Goal: Task Accomplishment & Management: Use online tool/utility

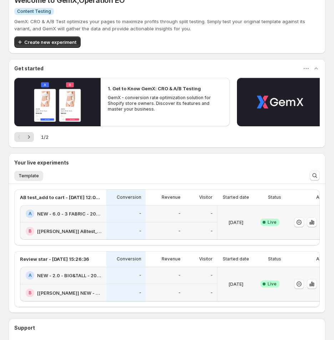
scroll to position [135, 0]
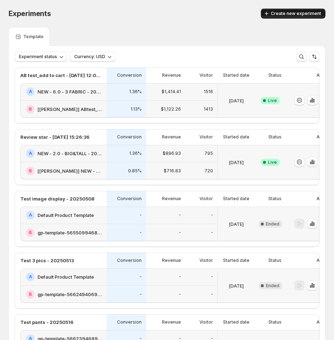
click at [290, 16] on button "Create new experiment" at bounding box center [293, 14] width 65 height 10
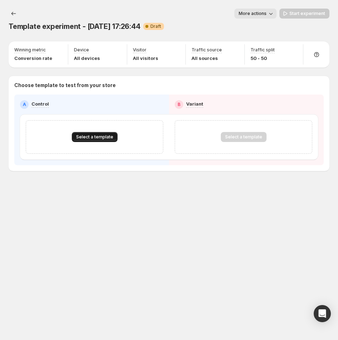
click at [95, 137] on span "Select a template" at bounding box center [94, 137] width 37 height 6
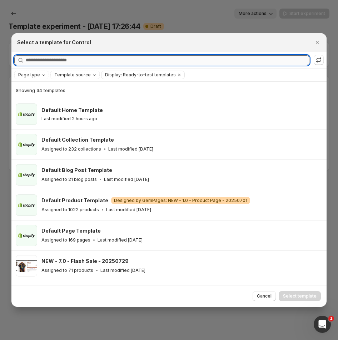
click at [86, 62] on input "Searching all templates" at bounding box center [168, 60] width 284 height 10
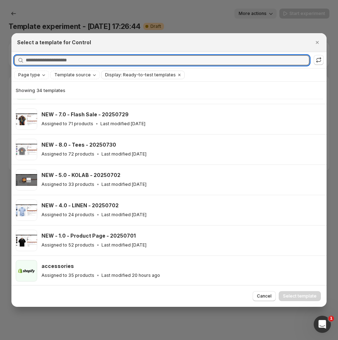
scroll to position [160, 0]
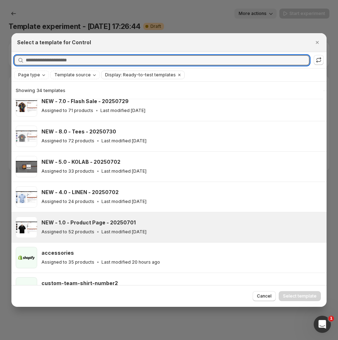
click at [148, 226] on div "NEW - 1.0 - Product Page - 20250701 Assigned to 52 products Last modified [DATE]" at bounding box center [180, 227] width 279 height 16
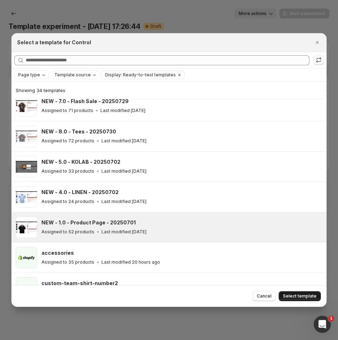
click at [299, 295] on span "Select template" at bounding box center [300, 297] width 34 height 6
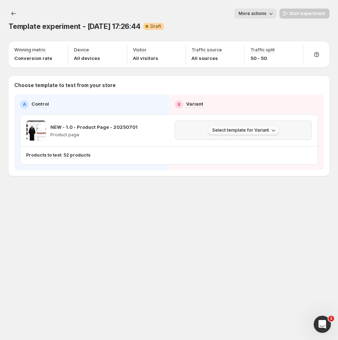
click at [251, 130] on span "Select template for Variant" at bounding box center [240, 131] width 57 height 6
click at [233, 143] on span "Select an existing template" at bounding box center [238, 145] width 60 height 6
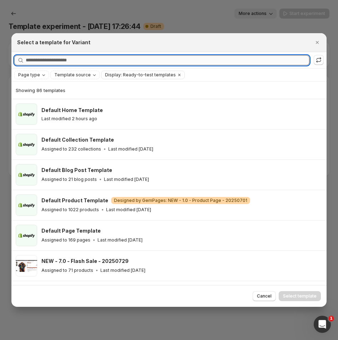
click at [97, 60] on input "Searching all templates" at bounding box center [168, 60] width 284 height 10
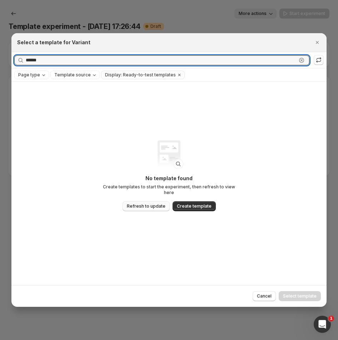
type input "******"
click at [150, 204] on span "Refresh to update" at bounding box center [146, 207] width 39 height 6
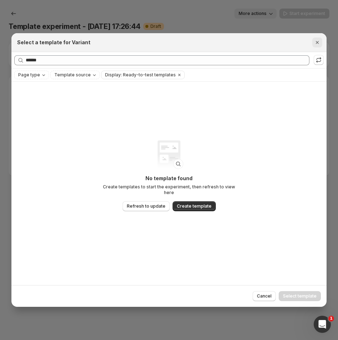
click at [320, 43] on icon "Close" at bounding box center [317, 42] width 7 height 7
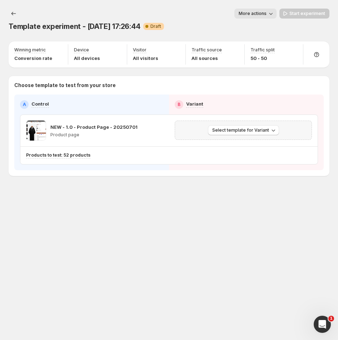
drag, startPoint x: 191, startPoint y: 218, endPoint x: 189, endPoint y: 221, distance: 4.1
click at [191, 218] on div "Template experiment - [DATE] 17:26:44. This page is ready Template experiment -…" at bounding box center [169, 170] width 338 height 340
click at [314, 54] on icon at bounding box center [316, 54] width 5 height 5
click at [216, 314] on div "Template experiment - [DATE] 17:26:44. This page is ready Template experiment -…" at bounding box center [169, 170] width 338 height 340
click at [246, 130] on span "Select template for Variant" at bounding box center [240, 131] width 57 height 6
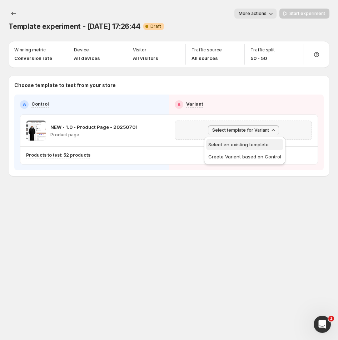
click at [244, 144] on span "Select an existing template" at bounding box center [238, 145] width 60 height 6
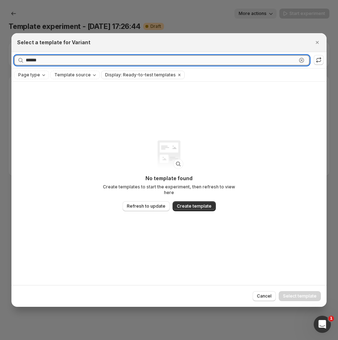
click at [60, 60] on input "******" at bounding box center [161, 60] width 271 height 10
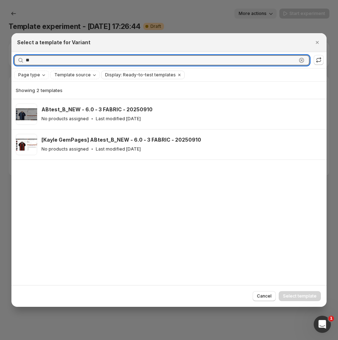
type input "*"
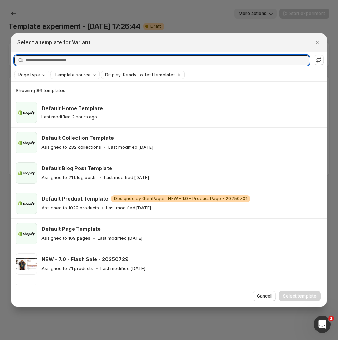
scroll to position [0, 0]
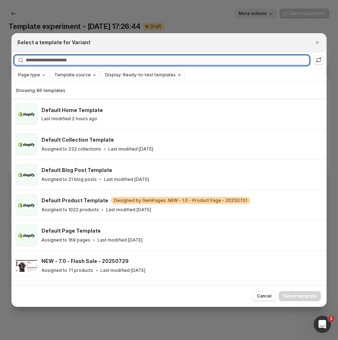
click at [58, 59] on input "Searching all templates" at bounding box center [168, 60] width 284 height 10
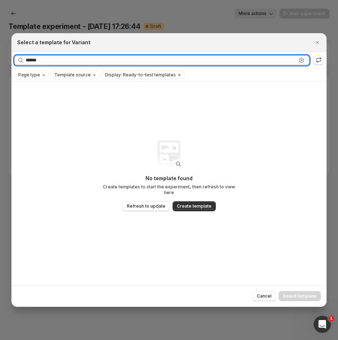
type input "******"
click at [136, 204] on span "Refresh to update" at bounding box center [146, 207] width 39 height 6
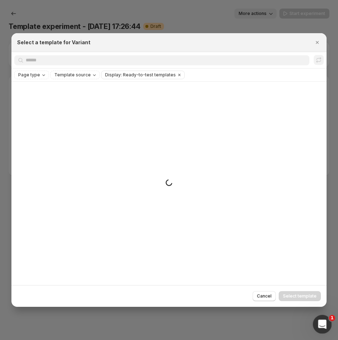
click at [326, 329] on div "Open Intercom Messenger" at bounding box center [321, 324] width 24 height 24
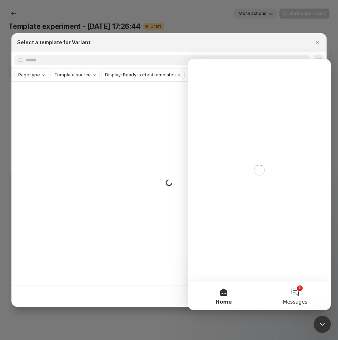
click at [300, 294] on button "1 Messages" at bounding box center [294, 296] width 71 height 29
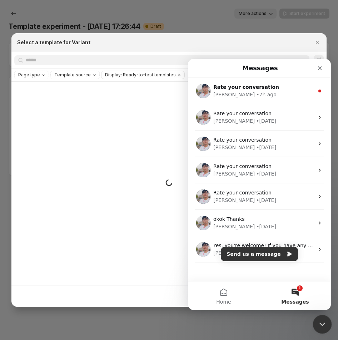
click at [323, 320] on icon "Close Intercom Messenger" at bounding box center [321, 323] width 9 height 9
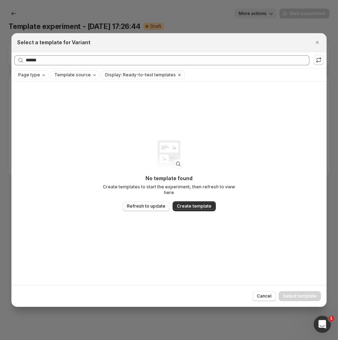
click at [148, 204] on span "Refresh to update" at bounding box center [146, 207] width 39 height 6
click at [145, 204] on span "Refresh to update" at bounding box center [146, 207] width 39 height 6
click at [140, 204] on span "Refresh to update" at bounding box center [146, 207] width 39 height 6
click at [146, 204] on span "Refresh to update" at bounding box center [146, 207] width 39 height 6
click at [141, 204] on span "Refresh to update" at bounding box center [146, 207] width 39 height 6
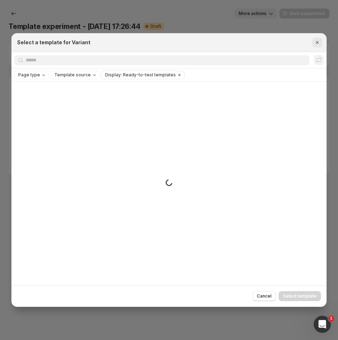
click at [317, 43] on icon "Close" at bounding box center [317, 42] width 3 height 3
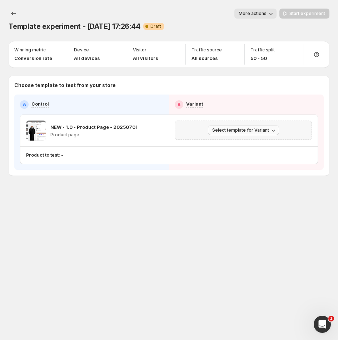
click at [245, 130] on span "Select template for Variant" at bounding box center [240, 131] width 57 height 6
click at [228, 145] on span "Select an existing template" at bounding box center [238, 145] width 60 height 6
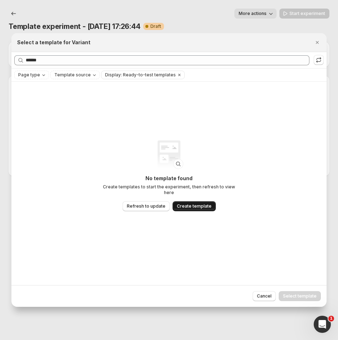
click at [190, 204] on span "Create template" at bounding box center [194, 207] width 35 height 6
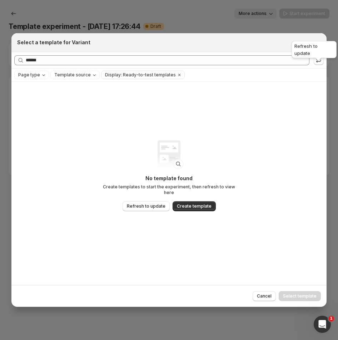
click at [319, 43] on div "Refresh to update" at bounding box center [314, 51] width 48 height 23
click at [319, 45] on icon "Close" at bounding box center [317, 42] width 7 height 7
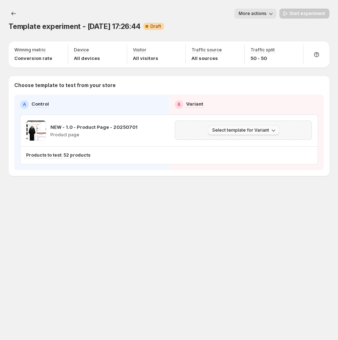
click at [259, 131] on span "Select template for Variant" at bounding box center [240, 131] width 57 height 6
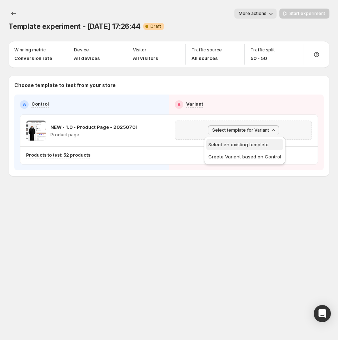
click at [249, 143] on span "Select an existing template" at bounding box center [238, 145] width 60 height 6
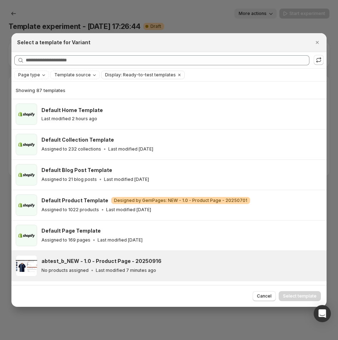
click at [114, 256] on div "abtest_b_NEW - 1.0 - Product Page - 20250916 No products assigned Last modified…" at bounding box center [181, 265] width 281 height 21
click at [294, 298] on span "Select template" at bounding box center [300, 297] width 34 height 6
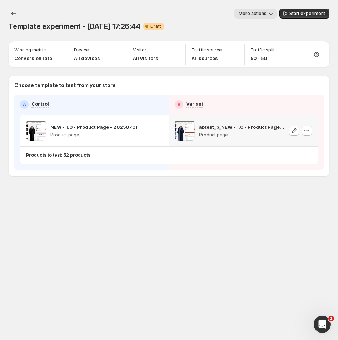
click at [84, 27] on span "Template experiment - [DATE] 17:26:44" at bounding box center [75, 26] width 132 height 9
click at [263, 15] on span "More actions" at bounding box center [253, 14] width 28 height 6
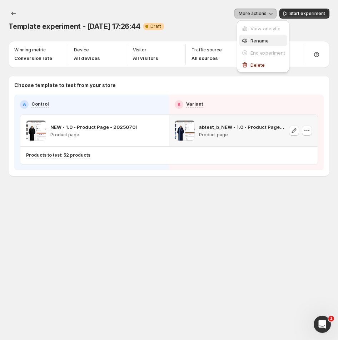
click at [253, 42] on span "Rename" at bounding box center [259, 41] width 18 height 6
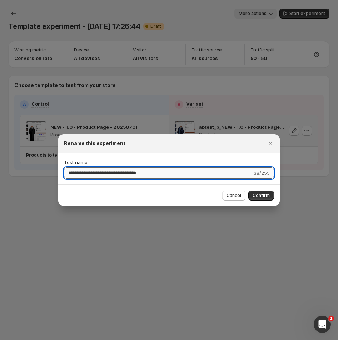
click at [113, 174] on input "**********" at bounding box center [158, 173] width 188 height 11
drag, startPoint x: 115, startPoint y: 174, endPoint x: 36, endPoint y: 178, distance: 78.4
click at [36, 340] on div "**********" at bounding box center [169, 340] width 338 height 0
click at [96, 174] on input "**********" at bounding box center [158, 173] width 188 height 11
paste input "********"
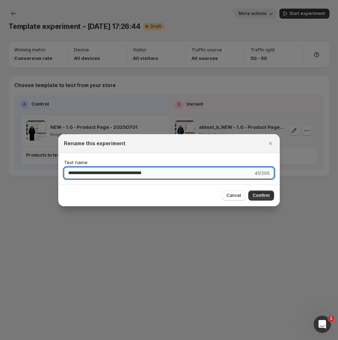
click at [98, 176] on input "**********" at bounding box center [158, 173] width 189 height 11
type input "**********"
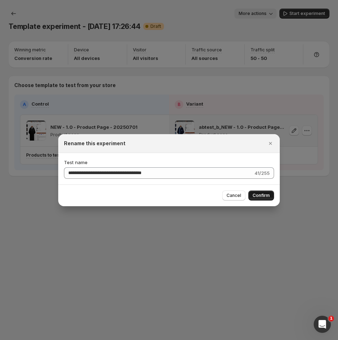
click at [269, 194] on span "Confirm" at bounding box center [261, 196] width 17 height 6
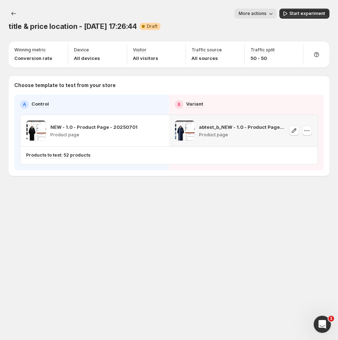
click at [178, 203] on div "title & price location - Sep 16, 17:26:44. This page is ready title & price loc…" at bounding box center [169, 107] width 338 height 215
click at [300, 14] on span "Start experiment" at bounding box center [307, 14] width 36 height 6
click at [49, 215] on div "title & price location - Sep 16, 17:26:44. This page is ready title & price loc…" at bounding box center [169, 170] width 338 height 340
click at [182, 219] on div "title & price location - Sep 16, 17:26:44. This page is ready title & price loc…" at bounding box center [169, 170] width 338 height 340
drag, startPoint x: 228, startPoint y: 267, endPoint x: 227, endPoint y: 256, distance: 10.7
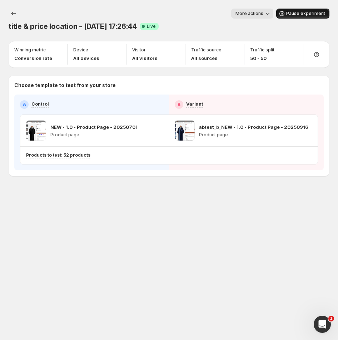
click at [228, 266] on div "title & price location - Sep 16, 17:26:44. This page is ready title & price loc…" at bounding box center [169, 170] width 338 height 340
click at [15, 11] on icon "Experiments" at bounding box center [13, 13] width 7 height 7
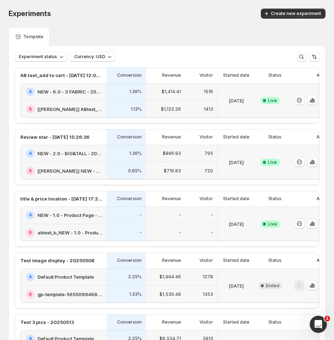
click at [64, 236] on h2 "abtest_b_NEW - 1.0 - Product Page - 20250916" at bounding box center [70, 232] width 65 height 7
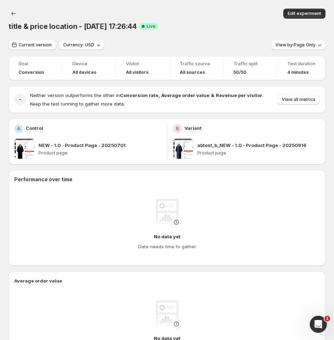
click at [219, 146] on p "abtest_b_NEW - 1.0 - Product Page - 20250916" at bounding box center [252, 145] width 109 height 7
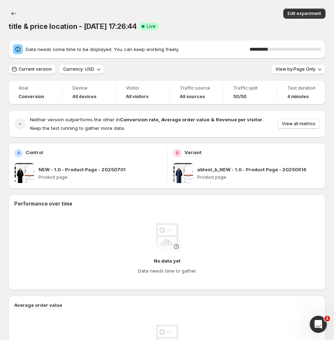
click at [185, 172] on span at bounding box center [183, 173] width 20 height 20
drag, startPoint x: 309, startPoint y: 166, endPoint x: 198, endPoint y: 171, distance: 111.6
click at [198, 171] on div "abtest_b_NEW - 1.0 - Product Page - 20250916 Product page" at bounding box center [246, 173] width 147 height 20
click at [13, 13] on icon "Back" at bounding box center [13, 13] width 7 height 7
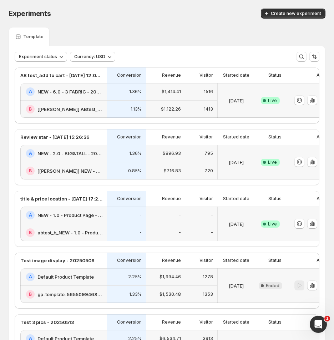
click at [136, 21] on div "Experiments. This page is ready Experiments Create new experiment" at bounding box center [167, 13] width 317 height 27
